Goal: Information Seeking & Learning: Learn about a topic

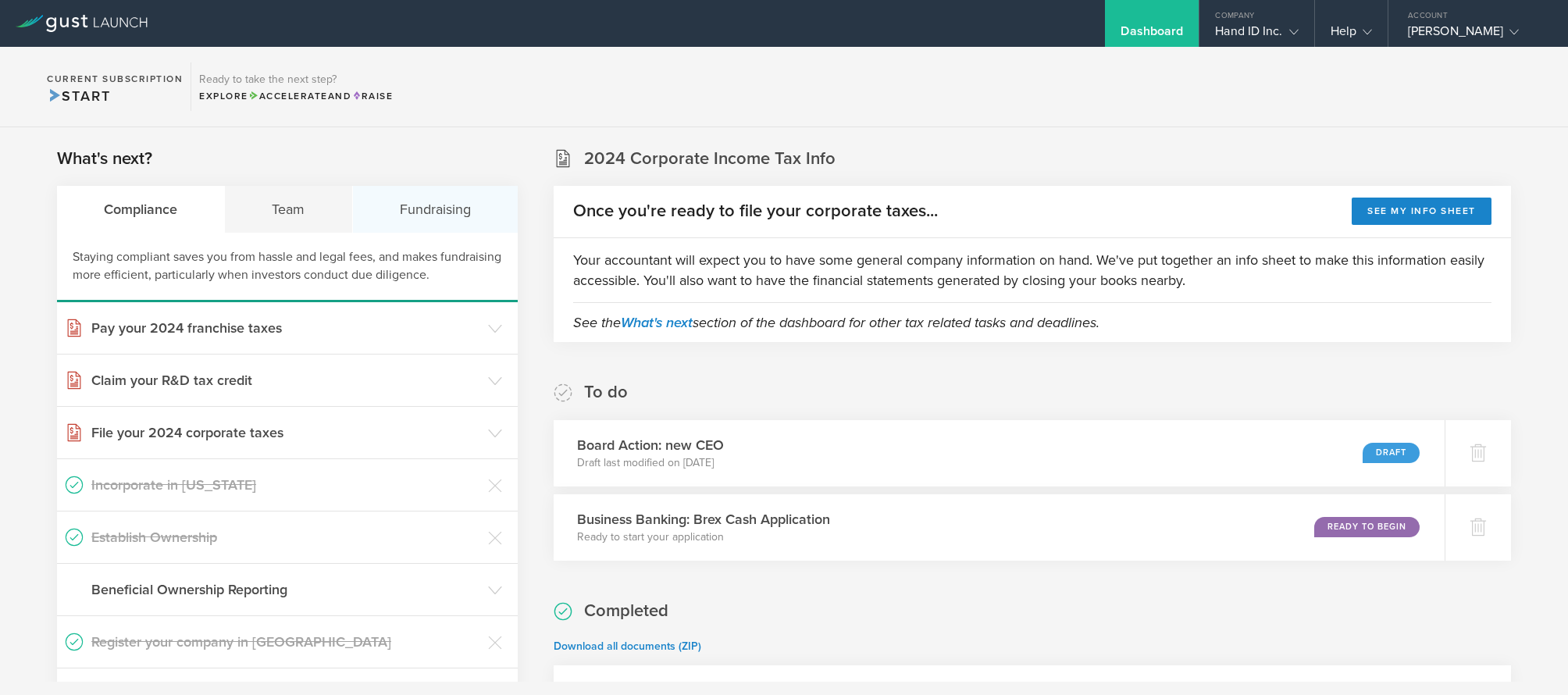
click at [412, 208] on div "Fundraising" at bounding box center [435, 209] width 165 height 47
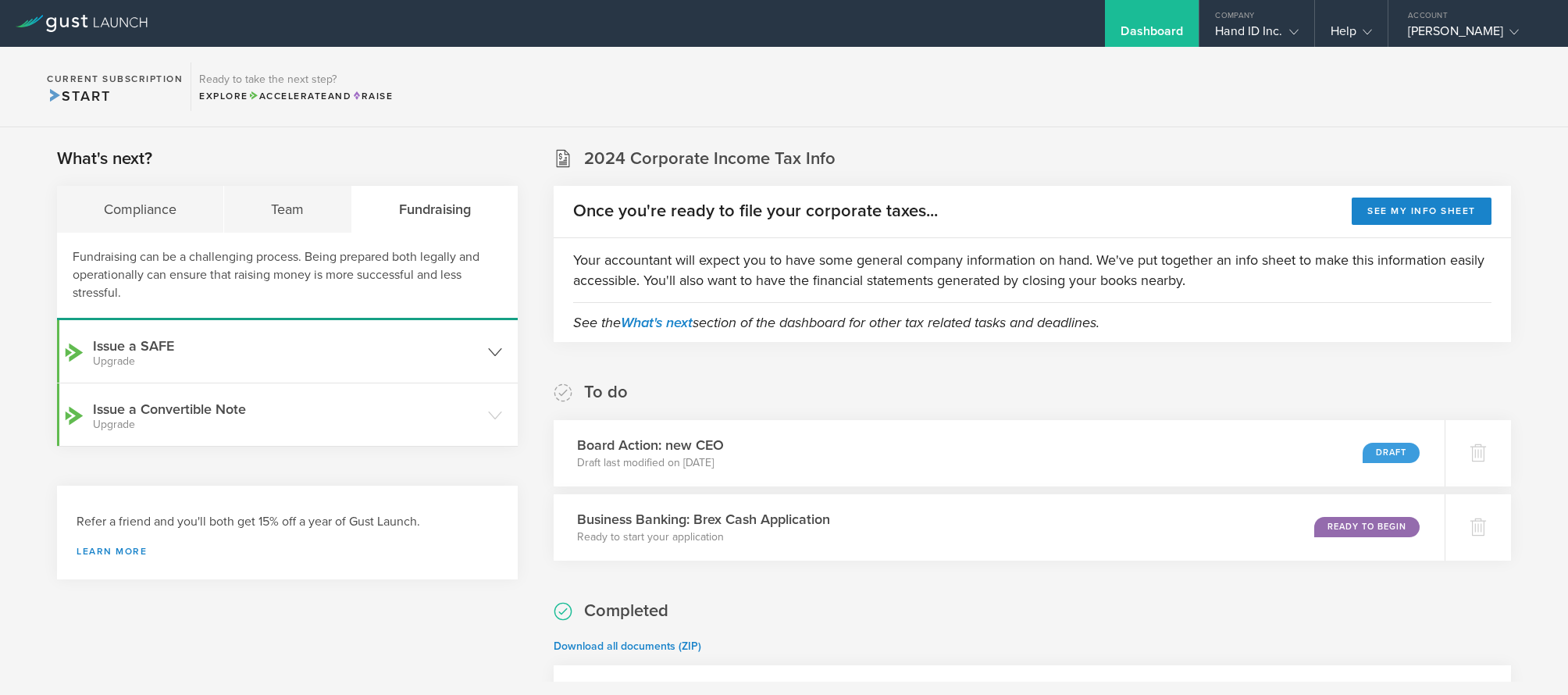
click at [492, 349] on icon at bounding box center [495, 352] width 14 height 14
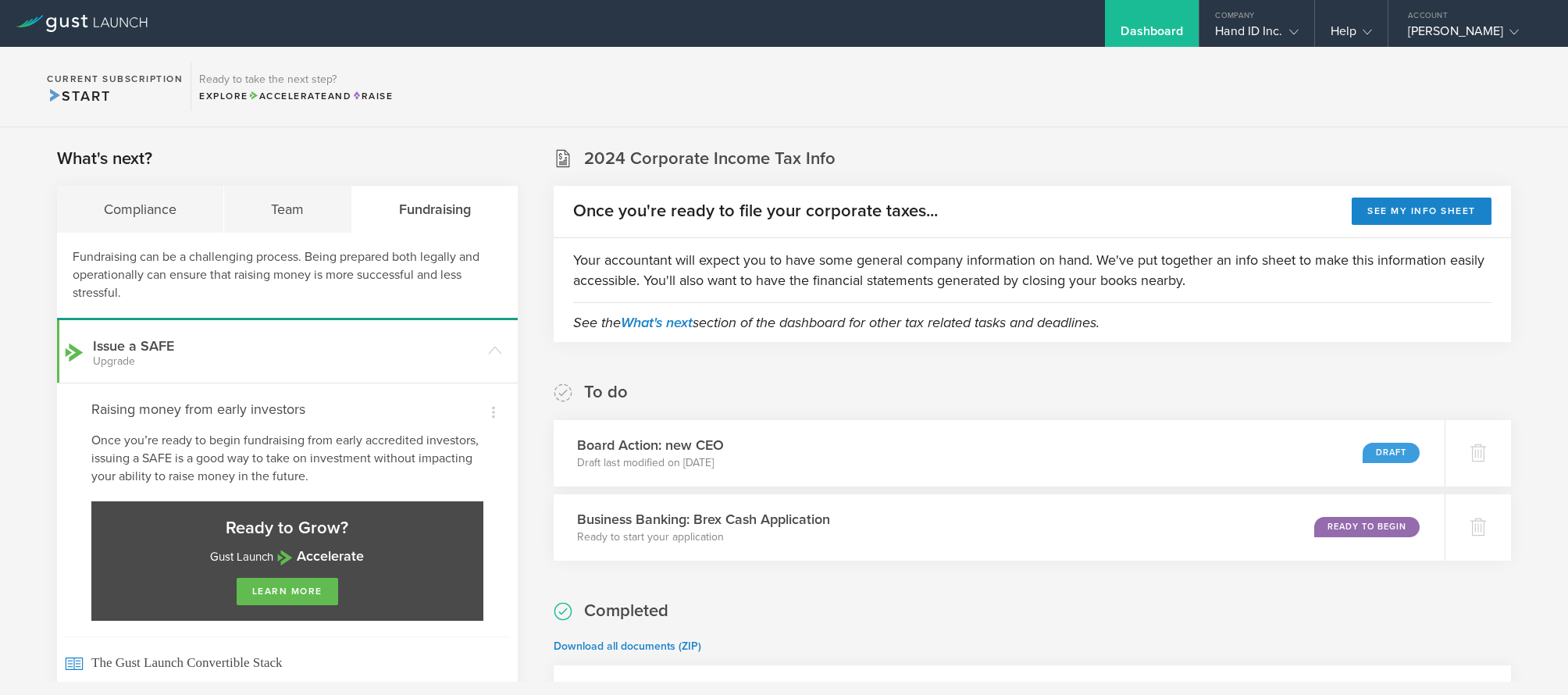
scroll to position [78, 0]
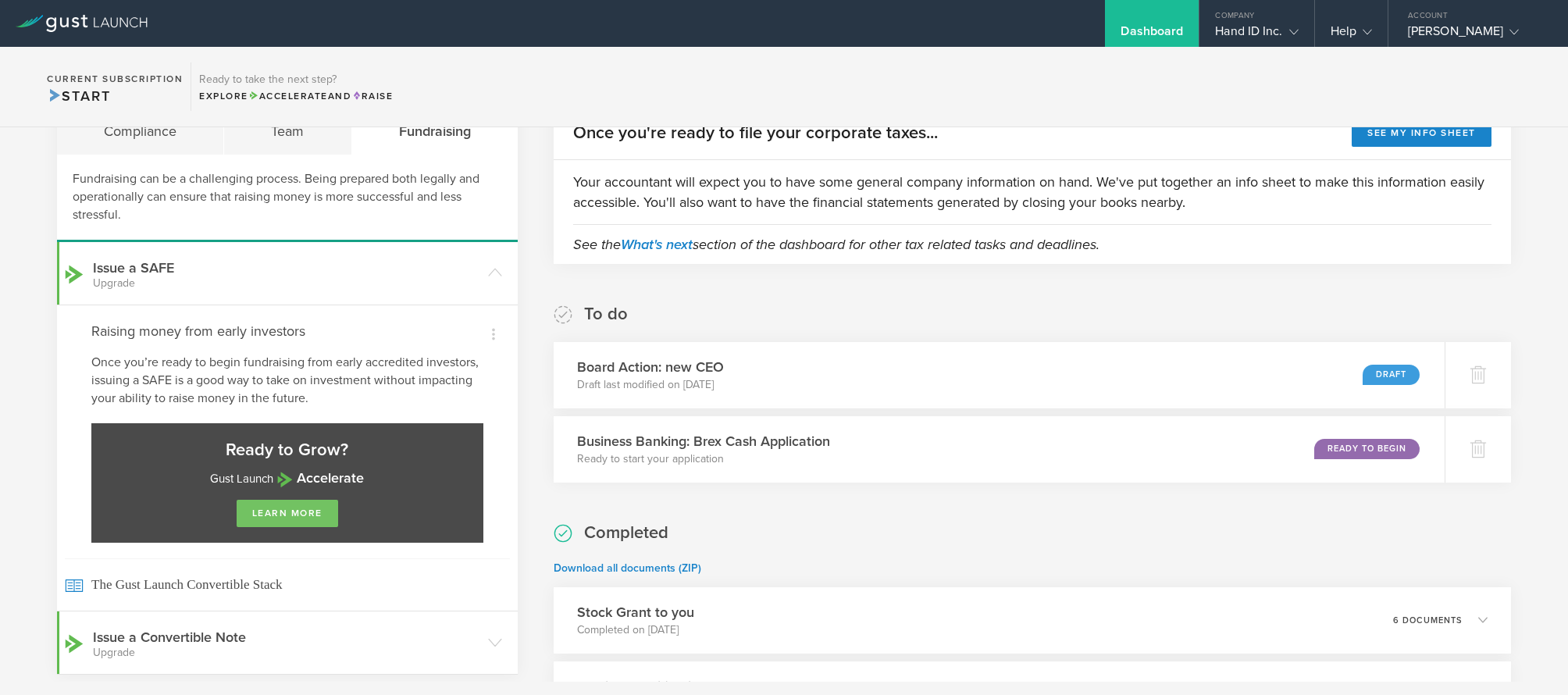
click at [298, 513] on link "learn more" at bounding box center [287, 513] width 101 height 28
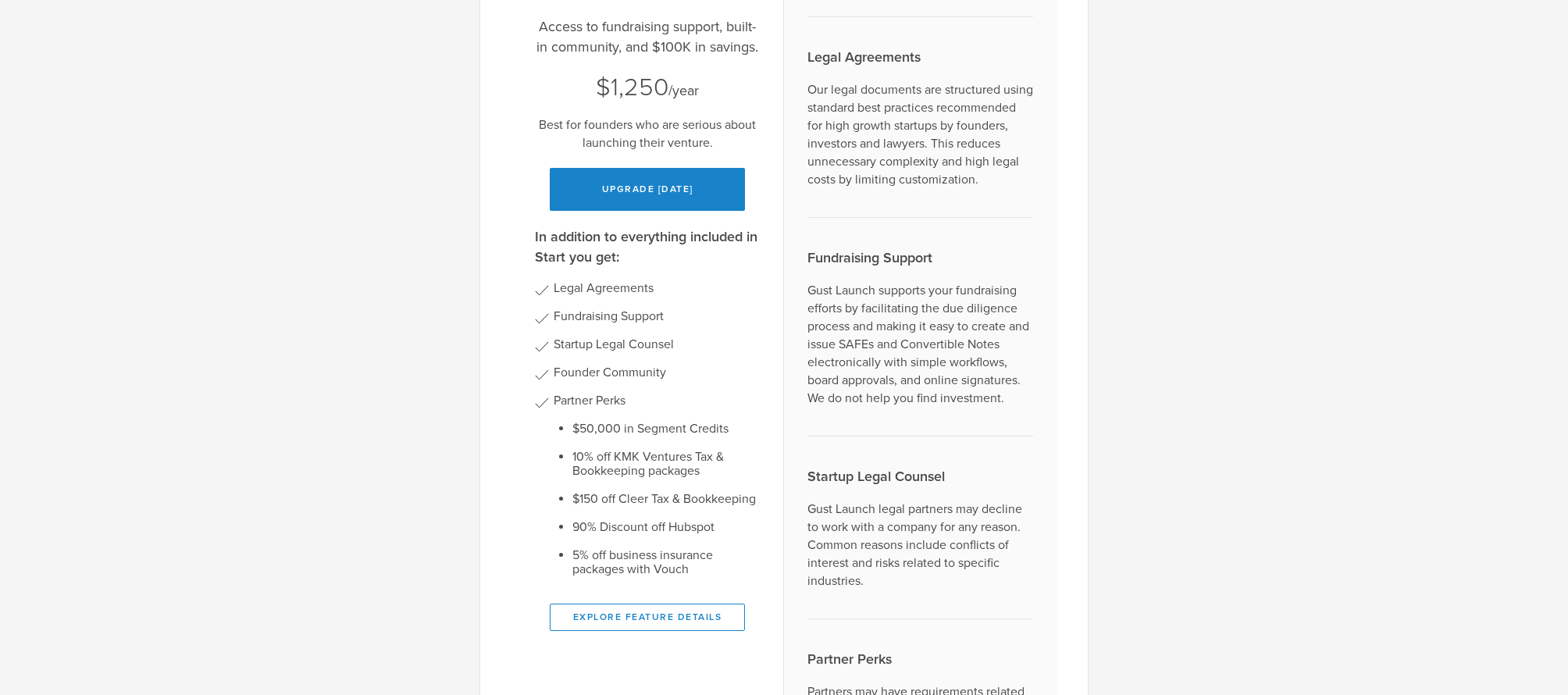
scroll to position [0, 0]
